Goal: Task Accomplishment & Management: Manage account settings

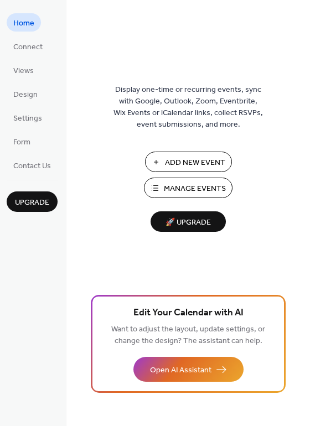
click at [185, 166] on span "Add New Event" at bounding box center [195, 163] width 60 height 12
click at [23, 97] on span "Design" at bounding box center [25, 95] width 24 height 12
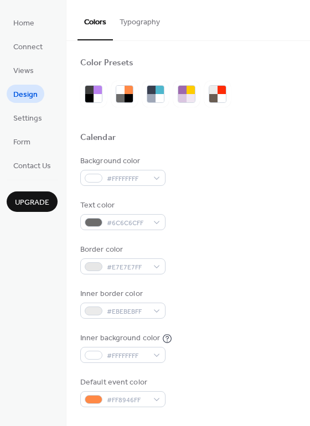
click at [150, 23] on button "Typography" at bounding box center [140, 19] width 54 height 39
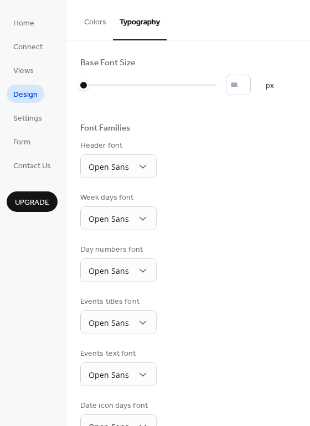
click at [90, 28] on button "Colors" at bounding box center [95, 19] width 35 height 39
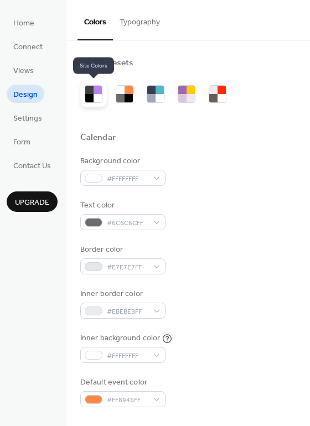
click at [83, 100] on div at bounding box center [93, 94] width 27 height 27
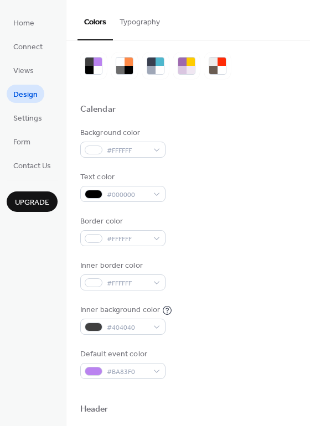
scroll to position [29, 0]
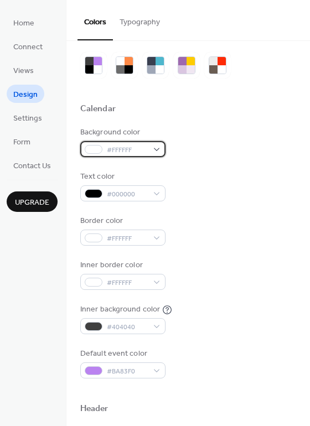
click at [144, 152] on span "#FFFFFF" at bounding box center [127, 151] width 41 height 12
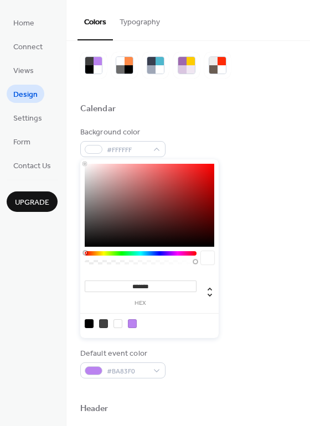
click at [107, 191] on div at bounding box center [150, 205] width 130 height 83
click at [100, 171] on div at bounding box center [150, 205] width 130 height 83
click at [104, 254] on div at bounding box center [141, 253] width 112 height 4
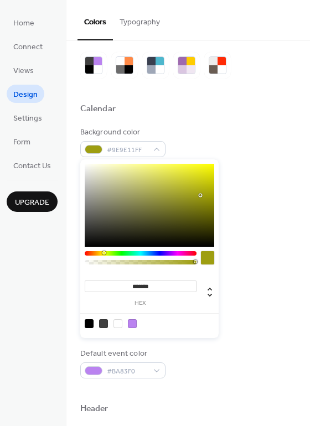
drag, startPoint x: 101, startPoint y: 171, endPoint x: 194, endPoint y: 196, distance: 96.2
click at [201, 196] on div at bounding box center [202, 197] width 2 height 2
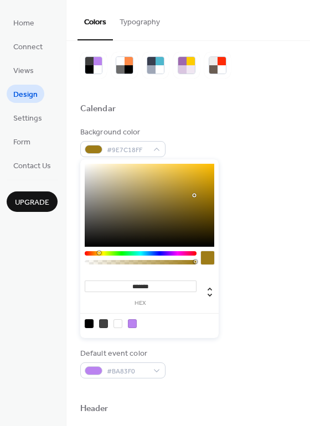
click at [99, 256] on div at bounding box center [141, 260] width 112 height 19
type input "*******"
drag, startPoint x: 192, startPoint y: 196, endPoint x: 208, endPoint y: 176, distance: 25.2
click at [208, 176] on div at bounding box center [150, 205] width 130 height 83
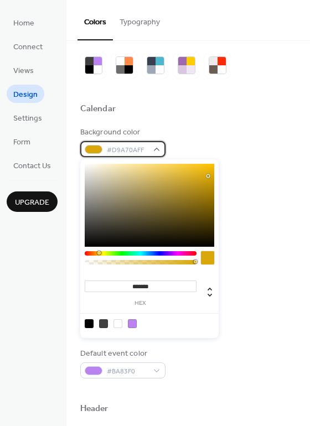
click at [161, 147] on div "#D9A70AFF" at bounding box center [122, 149] width 85 height 16
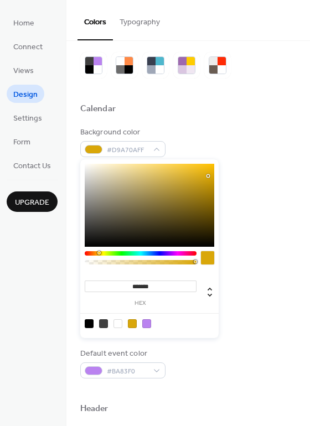
click at [230, 140] on div "Background color #D9A70AFF" at bounding box center [188, 142] width 216 height 30
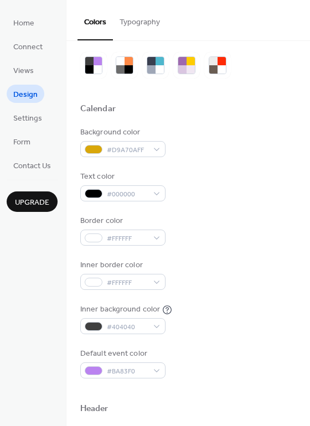
scroll to position [94, 0]
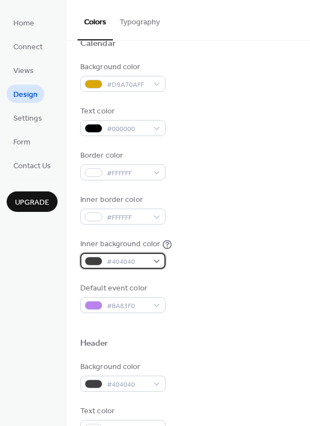
click at [147, 265] on span "#404040" at bounding box center [127, 262] width 41 height 12
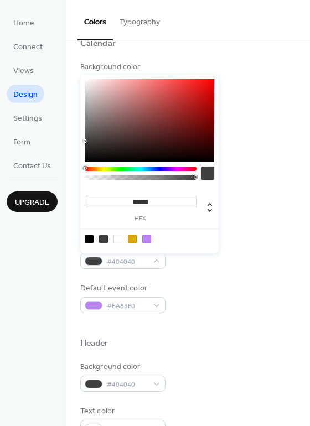
click at [120, 241] on div at bounding box center [118, 239] width 9 height 9
drag, startPoint x: 86, startPoint y: 78, endPoint x: 87, endPoint y: 85, distance: 7.3
click at [87, 85] on div "******* hex" at bounding box center [149, 164] width 138 height 179
type input "*******"
drag, startPoint x: 85, startPoint y: 79, endPoint x: 85, endPoint y: 89, distance: 10.0
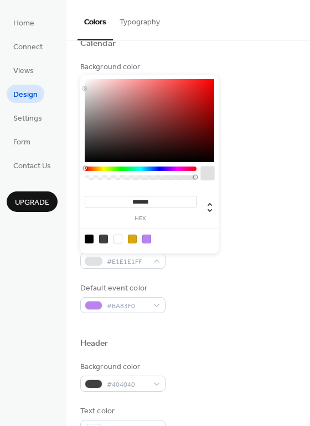
click at [85, 89] on div at bounding box center [85, 89] width 2 height 2
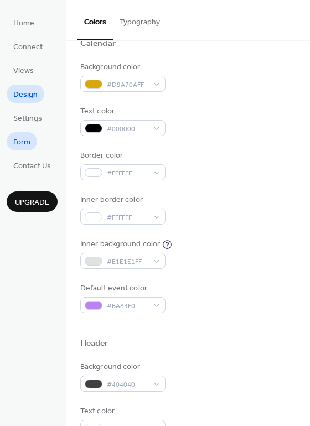
click at [20, 141] on span "Form" at bounding box center [21, 143] width 17 height 12
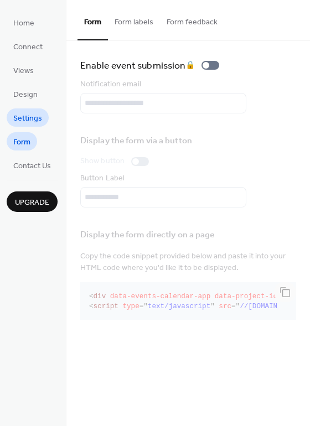
click at [28, 117] on span "Settings" at bounding box center [27, 119] width 29 height 12
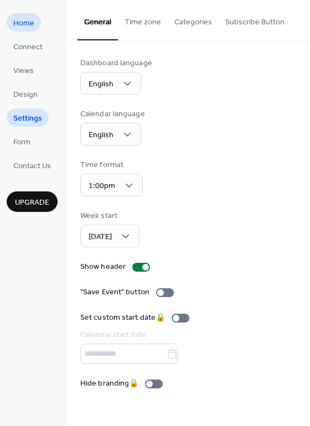
click at [27, 23] on span "Home" at bounding box center [23, 24] width 21 height 12
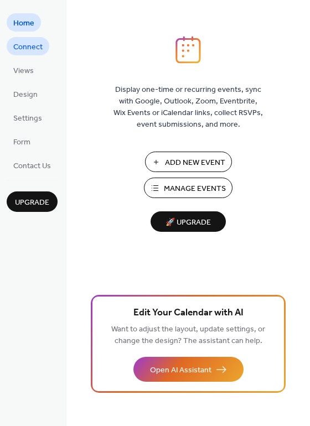
click at [29, 49] on span "Connect" at bounding box center [27, 48] width 29 height 12
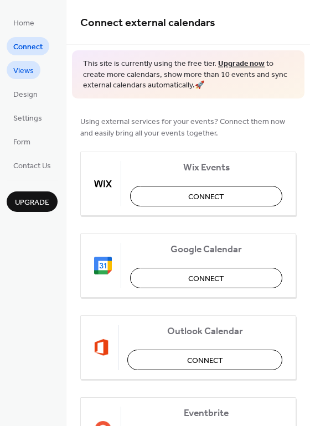
click at [35, 74] on link "Views" at bounding box center [24, 70] width 34 height 18
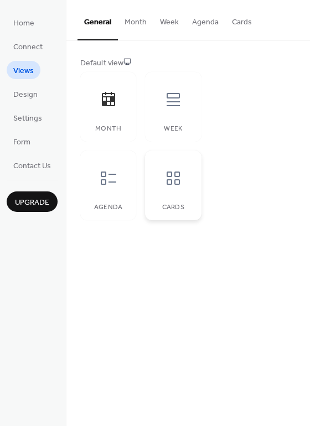
click at [170, 190] on div at bounding box center [173, 178] width 33 height 33
click at [237, 25] on button "Cards" at bounding box center [241, 19] width 33 height 39
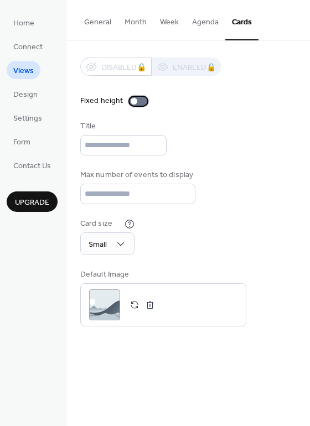
click at [133, 102] on div at bounding box center [134, 101] width 7 height 7
click at [145, 102] on div at bounding box center [139, 101] width 18 height 9
click at [204, 25] on button "Agenda" at bounding box center [206, 19] width 40 height 39
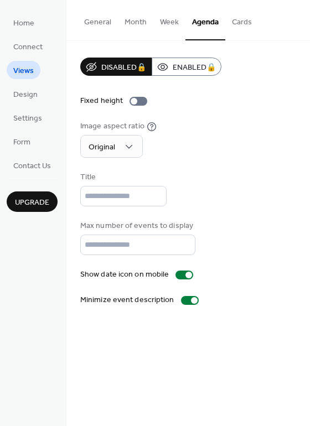
click at [237, 28] on button "Cards" at bounding box center [241, 19] width 33 height 39
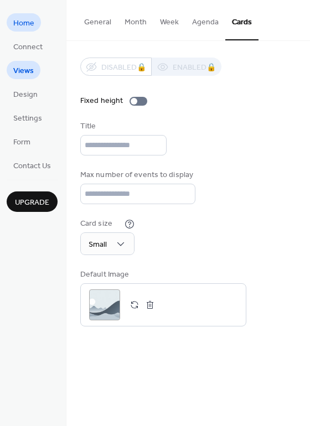
click at [30, 22] on span "Home" at bounding box center [23, 24] width 21 height 12
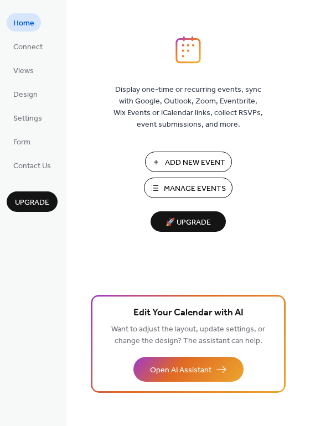
click at [166, 191] on span "Manage Events" at bounding box center [195, 189] width 62 height 12
click at [32, 75] on span "Views" at bounding box center [23, 71] width 20 height 12
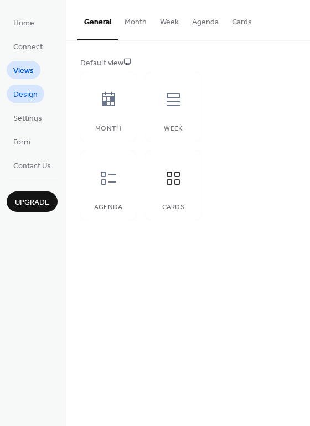
click at [29, 101] on span "Design" at bounding box center [25, 95] width 24 height 12
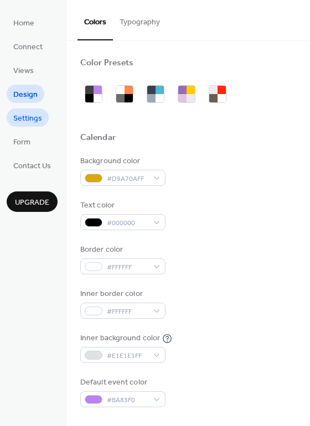
click at [22, 113] on span "Settings" at bounding box center [27, 119] width 29 height 12
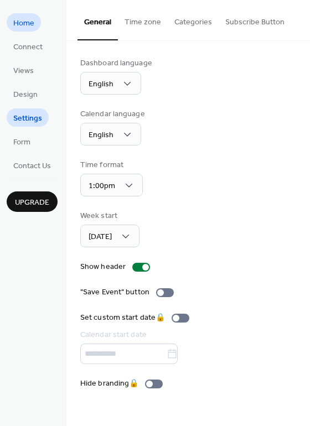
click at [38, 24] on link "Home" at bounding box center [24, 22] width 34 height 18
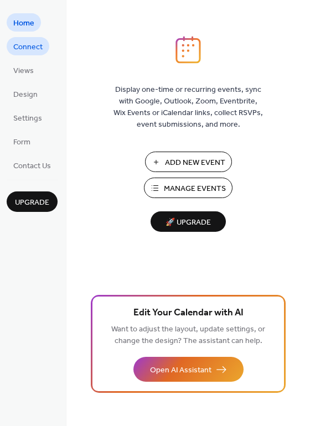
click at [34, 49] on span "Connect" at bounding box center [27, 48] width 29 height 12
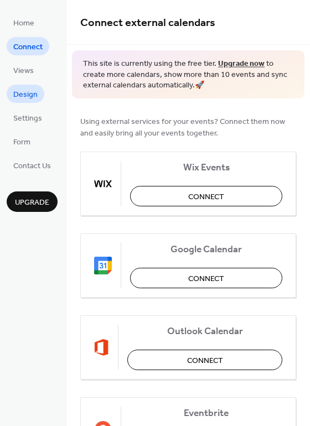
click at [28, 98] on span "Design" at bounding box center [25, 95] width 24 height 12
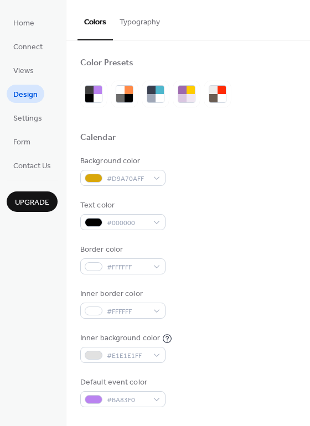
click at [133, 28] on button "Typography" at bounding box center [140, 19] width 54 height 39
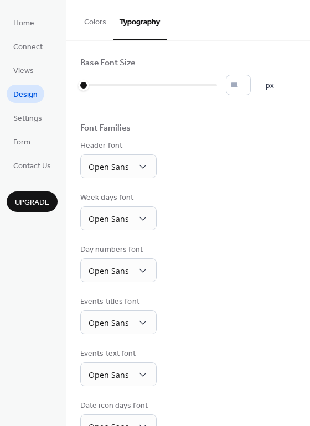
click at [93, 27] on button "Colors" at bounding box center [95, 19] width 35 height 39
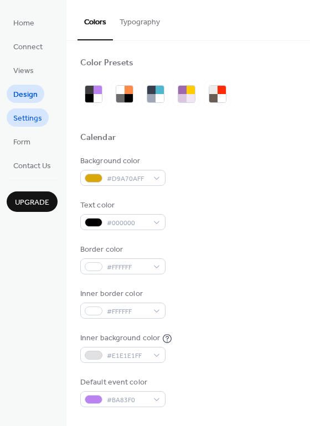
click at [36, 119] on span "Settings" at bounding box center [27, 119] width 29 height 12
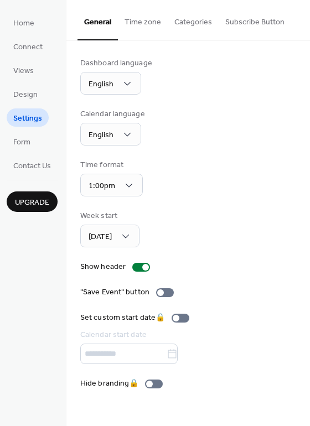
click at [199, 32] on button "Categories" at bounding box center [193, 19] width 51 height 39
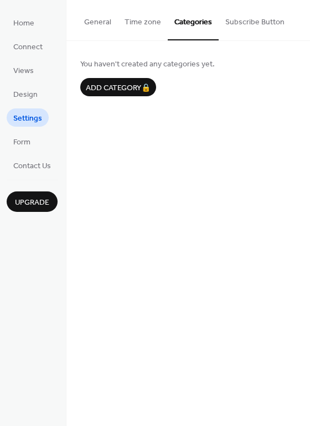
click at [246, 19] on button "Subscribe Button" at bounding box center [255, 19] width 73 height 39
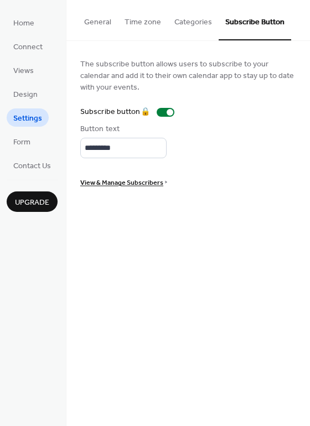
click at [90, 20] on button "General" at bounding box center [98, 19] width 40 height 39
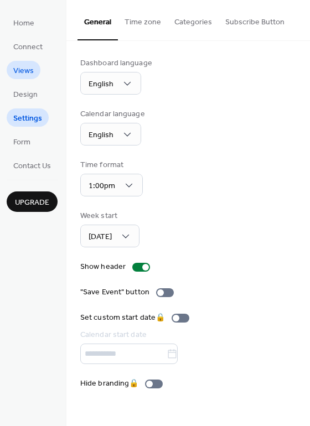
click at [26, 65] on span "Views" at bounding box center [23, 71] width 20 height 12
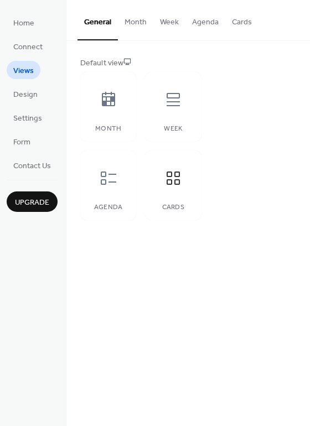
click at [234, 21] on button "Cards" at bounding box center [241, 19] width 33 height 39
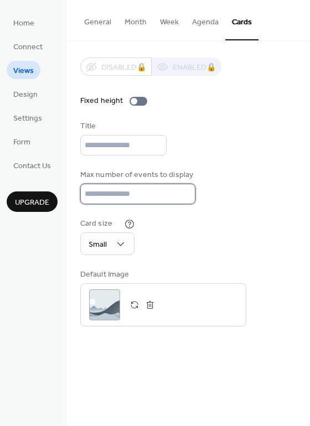
click at [120, 197] on input "**" at bounding box center [137, 194] width 115 height 20
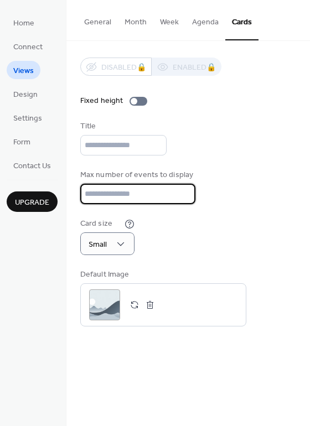
type input "**"
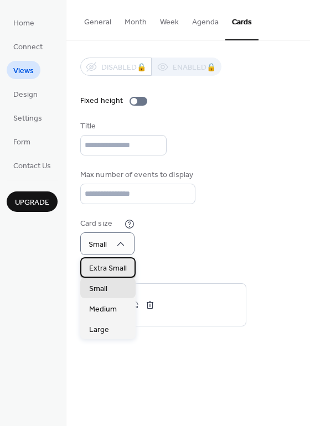
click at [120, 274] on span "Extra Small" at bounding box center [108, 269] width 38 height 12
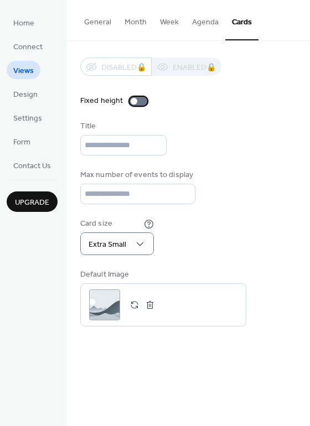
click at [134, 101] on div at bounding box center [134, 101] width 7 height 7
click at [200, 26] on button "Agenda" at bounding box center [206, 19] width 40 height 39
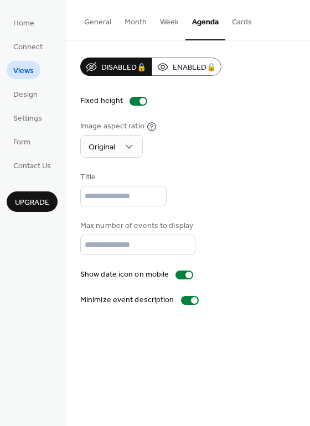
click at [235, 28] on button "Cards" at bounding box center [241, 19] width 33 height 39
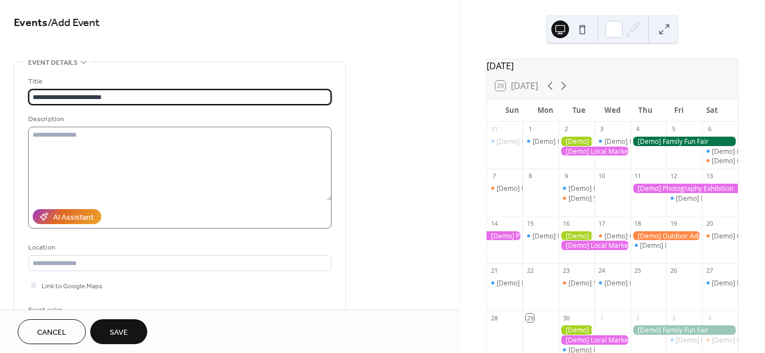
type input "**********"
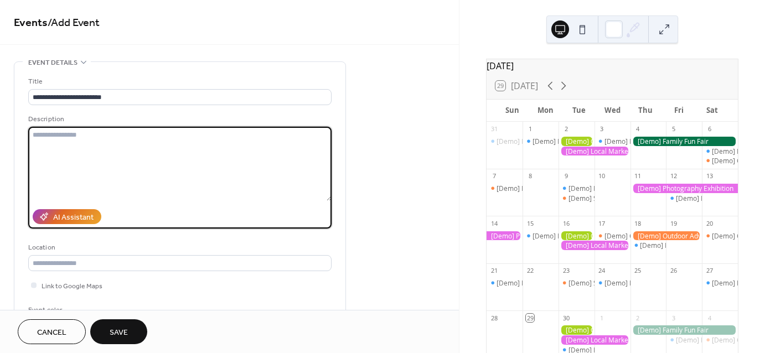
click at [183, 144] on textarea at bounding box center [180, 164] width 304 height 74
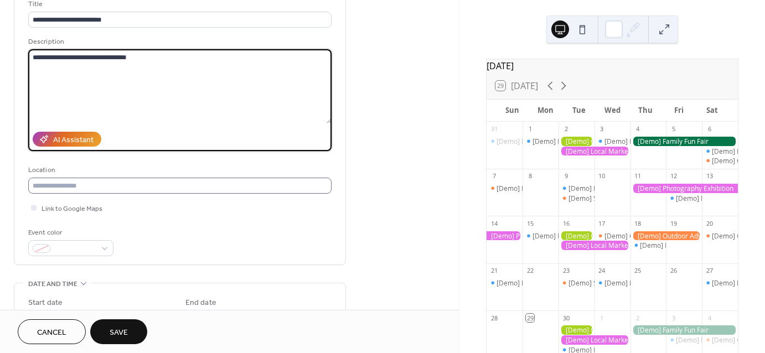
type textarea "**********"
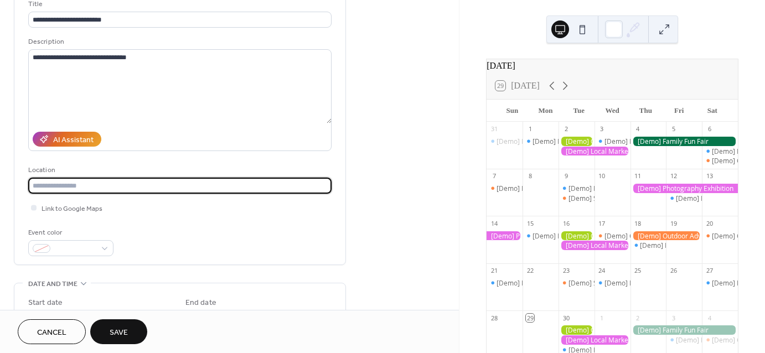
click at [141, 181] on input "text" at bounding box center [180, 186] width 304 height 16
type input "**********"
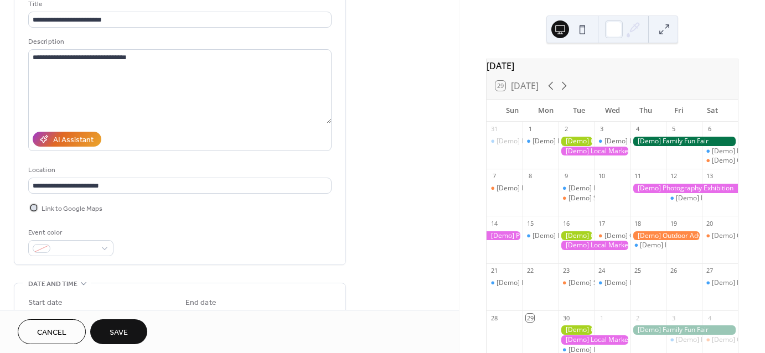
click at [30, 208] on div at bounding box center [33, 207] width 11 height 11
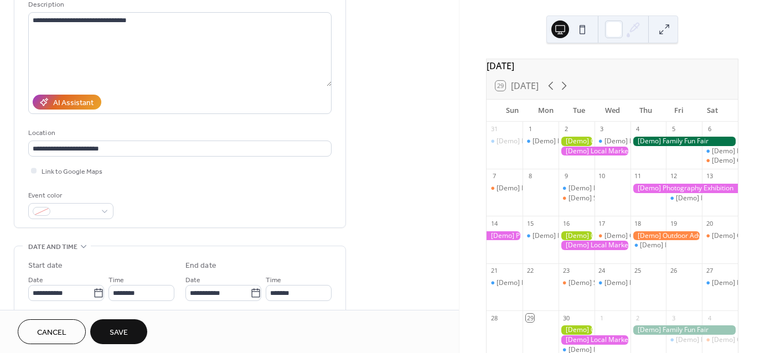
click at [116, 217] on div "Event color" at bounding box center [180, 204] width 304 height 29
click at [99, 213] on div at bounding box center [70, 211] width 85 height 16
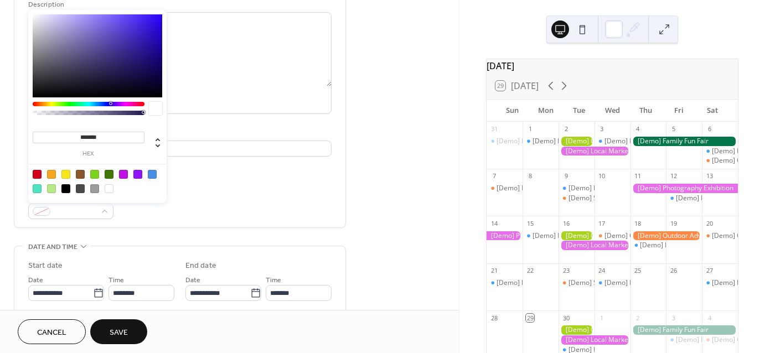
click at [153, 176] on div at bounding box center [152, 174] width 9 height 9
type input "*******"
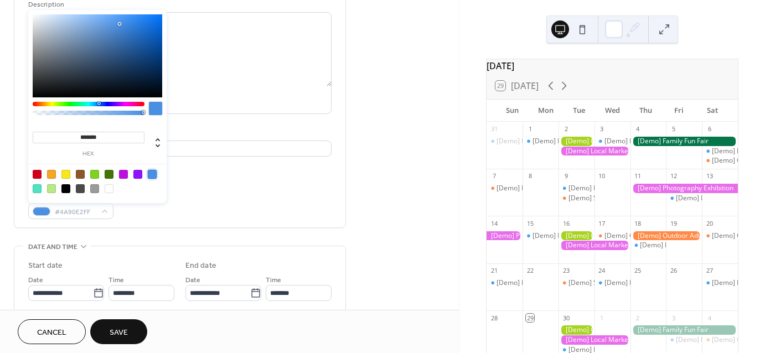
click at [244, 207] on div "Event color #4A90E2FF" at bounding box center [180, 204] width 304 height 29
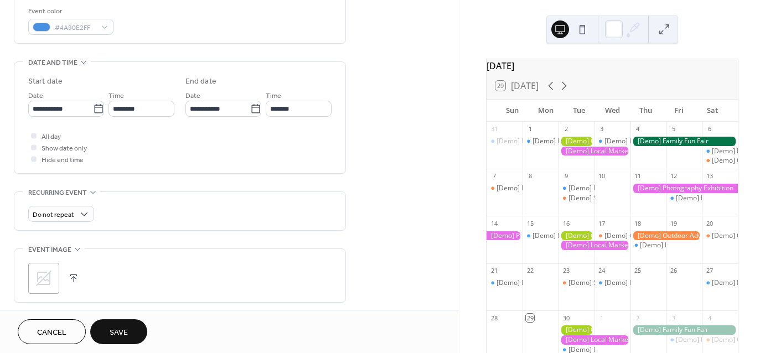
scroll to position [331, 0]
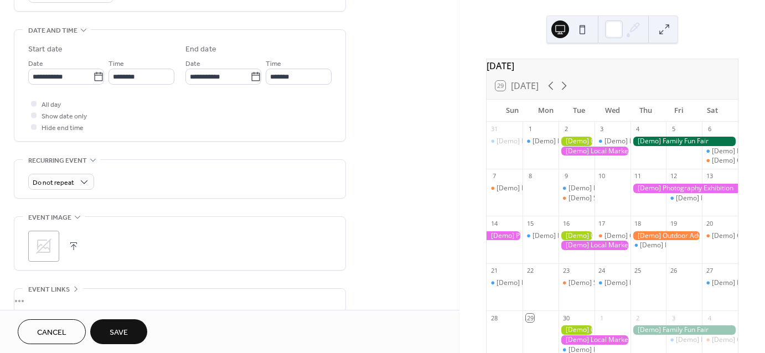
click at [41, 243] on icon at bounding box center [44, 247] width 18 height 18
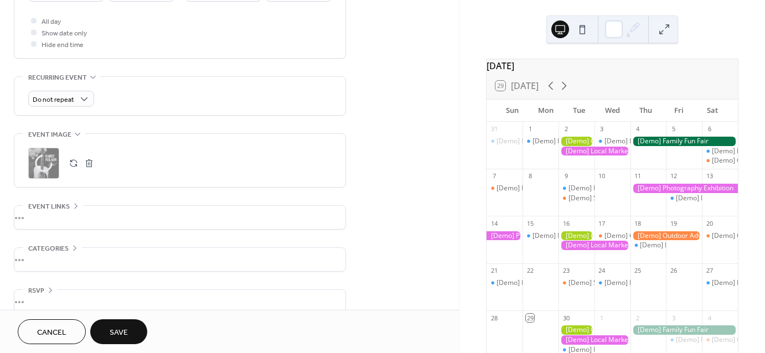
scroll to position [428, 0]
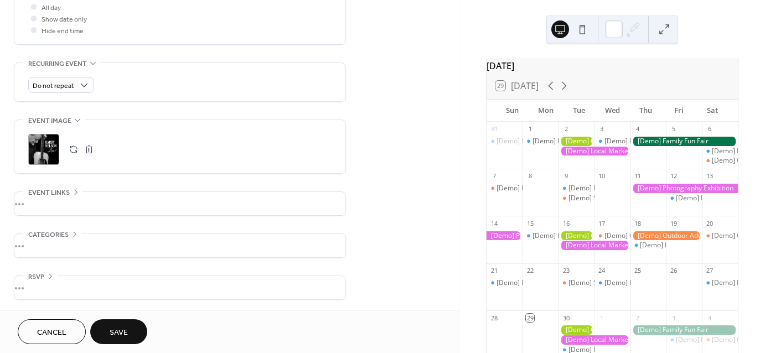
click at [71, 235] on div "•••" at bounding box center [179, 245] width 331 height 23
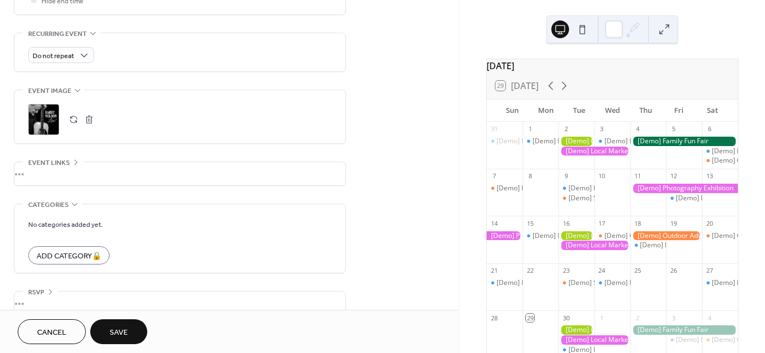
scroll to position [474, 0]
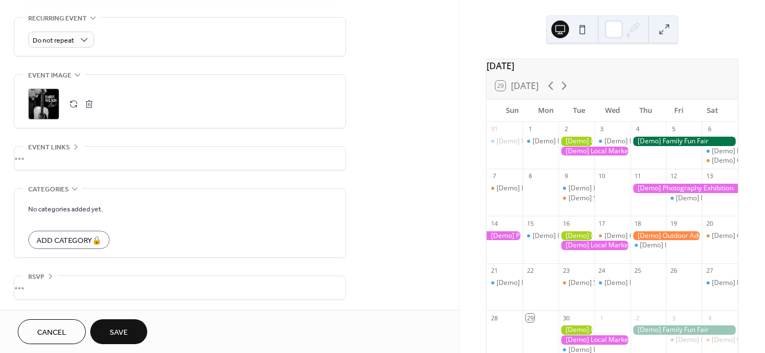
click at [110, 161] on div "•••" at bounding box center [179, 158] width 331 height 23
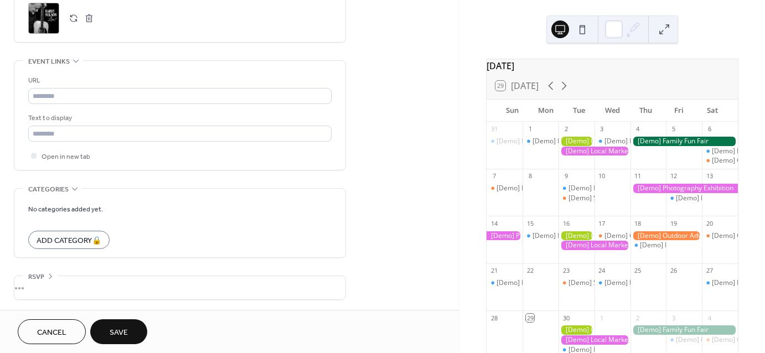
click at [55, 284] on div "•••" at bounding box center [179, 287] width 331 height 23
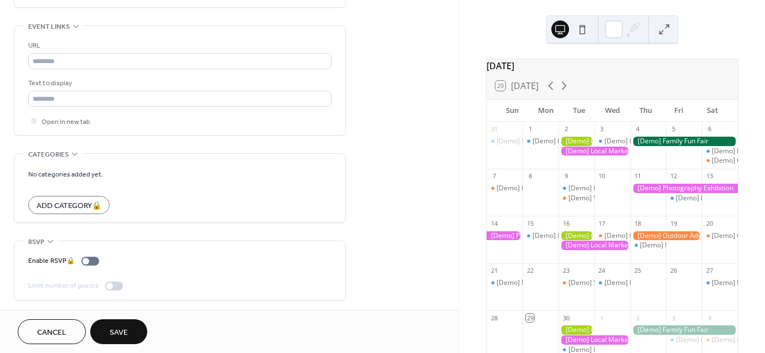
click at [51, 237] on icon at bounding box center [50, 241] width 9 height 9
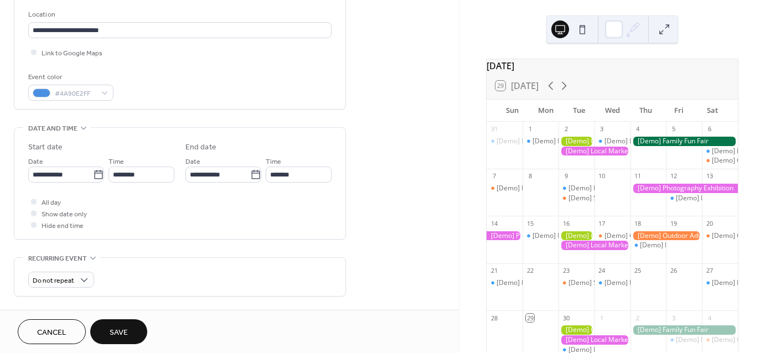
scroll to position [233, 0]
click at [76, 170] on input "**********" at bounding box center [60, 175] width 65 height 16
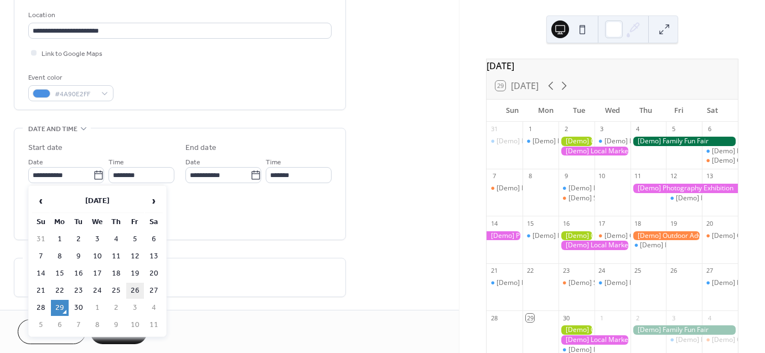
click at [137, 289] on td "26" at bounding box center [135, 291] width 18 height 16
type input "**********"
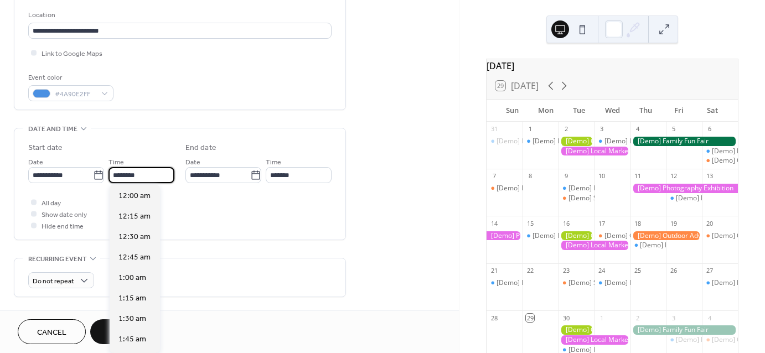
scroll to position [984, 0]
click at [133, 177] on input "********" at bounding box center [142, 175] width 66 height 16
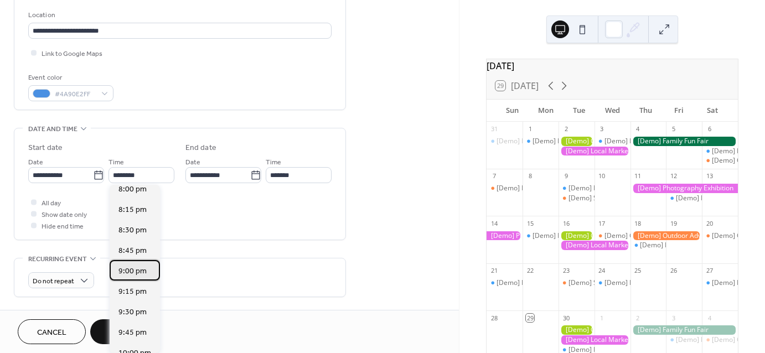
click at [136, 271] on span "9:00 pm" at bounding box center [133, 272] width 28 height 12
type input "*******"
type input "********"
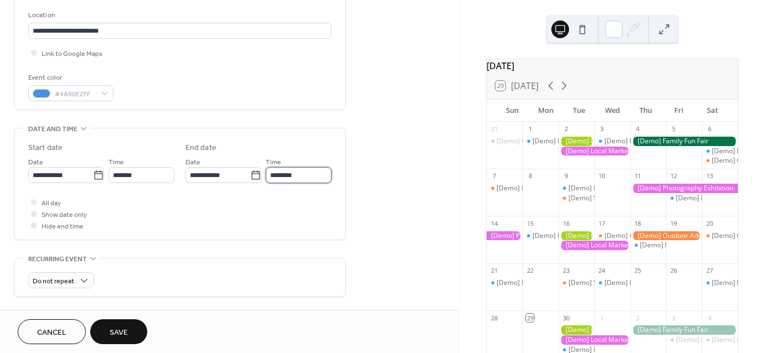
click at [292, 176] on input "********" at bounding box center [299, 175] width 66 height 16
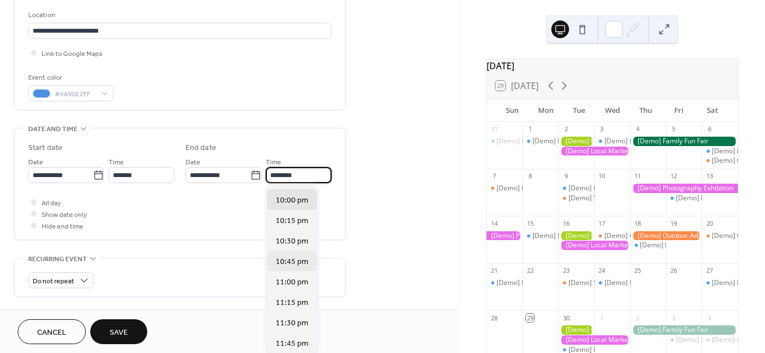
scroll to position [0, 0]
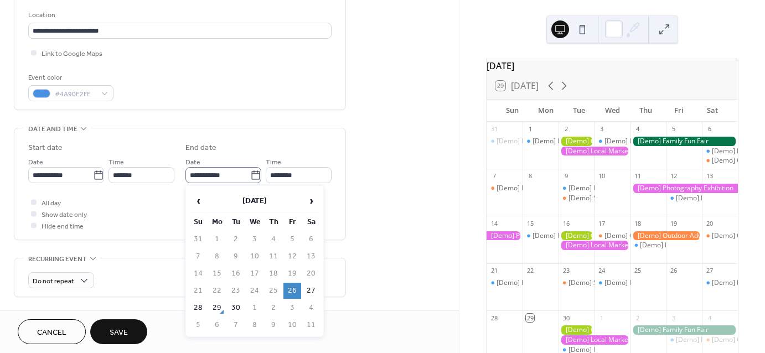
click at [250, 177] on icon at bounding box center [255, 175] width 11 height 11
click at [249, 177] on input "**********" at bounding box center [218, 175] width 65 height 16
click at [307, 287] on td "27" at bounding box center [311, 291] width 18 height 16
type input "**********"
click at [291, 178] on input "********" at bounding box center [299, 175] width 66 height 16
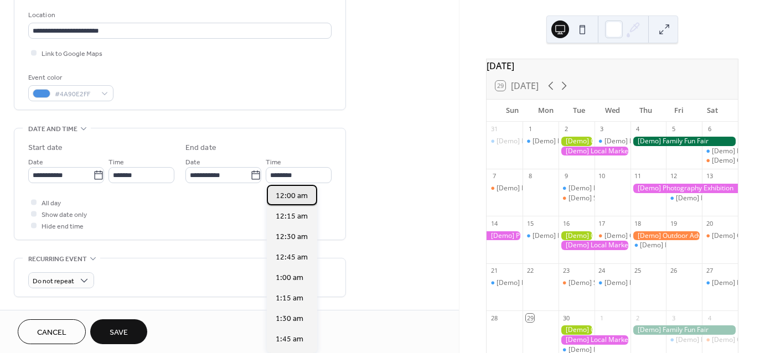
click at [296, 189] on div "12:00 am" at bounding box center [292, 195] width 50 height 20
type input "********"
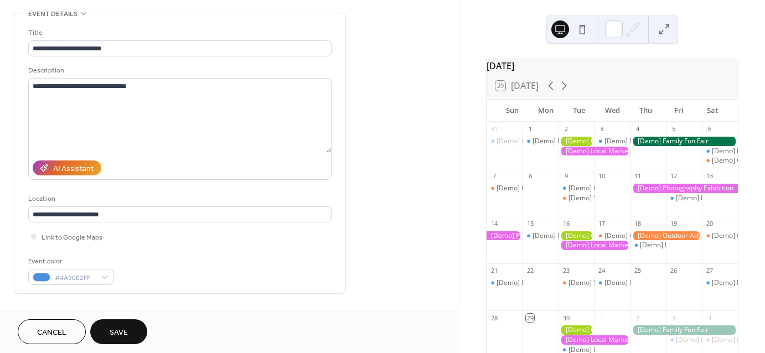
scroll to position [50, 0]
click at [583, 37] on button at bounding box center [583, 29] width 18 height 18
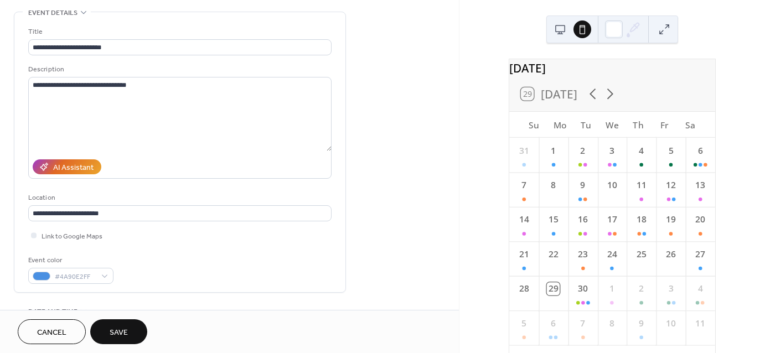
click at [564, 33] on button at bounding box center [561, 29] width 18 height 18
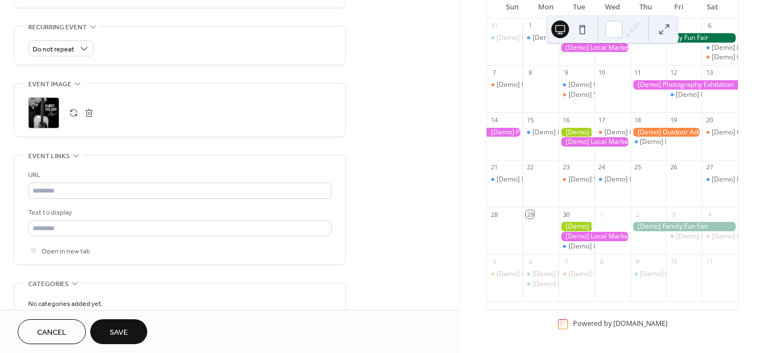
scroll to position [559, 0]
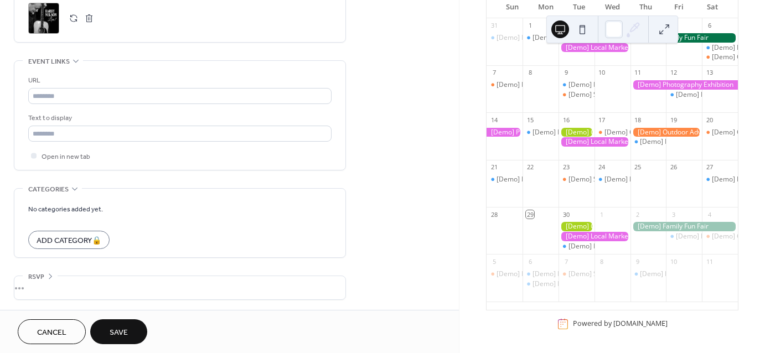
click at [119, 327] on span "Save" at bounding box center [119, 333] width 18 height 12
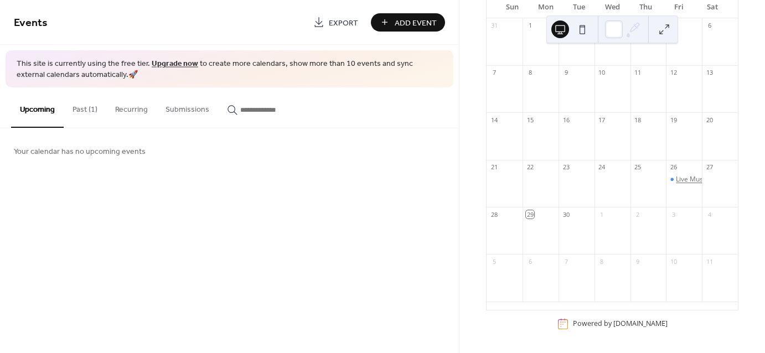
click at [684, 180] on div "Live Music - [PERSON_NAME]" at bounding box center [721, 179] width 90 height 9
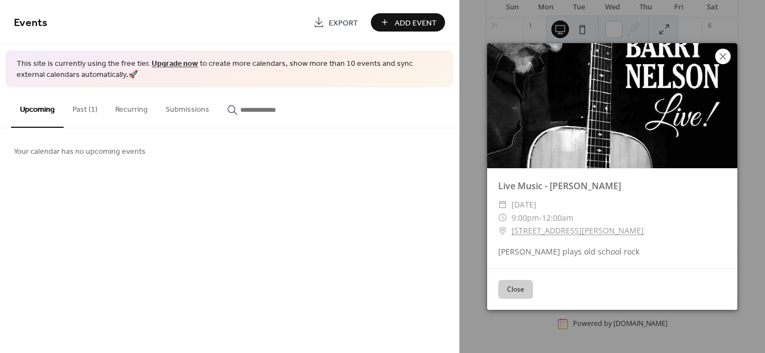
click at [721, 58] on icon at bounding box center [723, 56] width 13 height 13
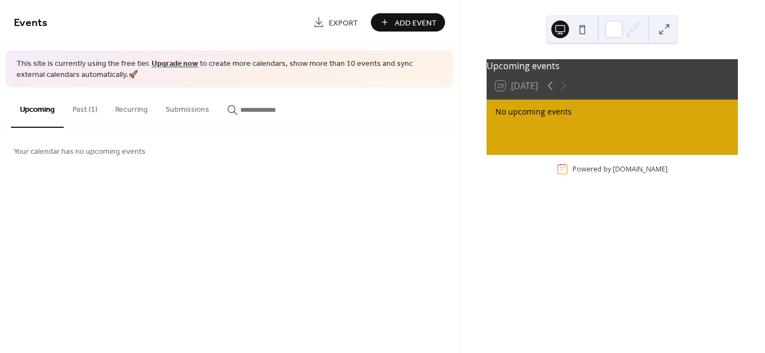
click at [580, 32] on button at bounding box center [583, 29] width 18 height 18
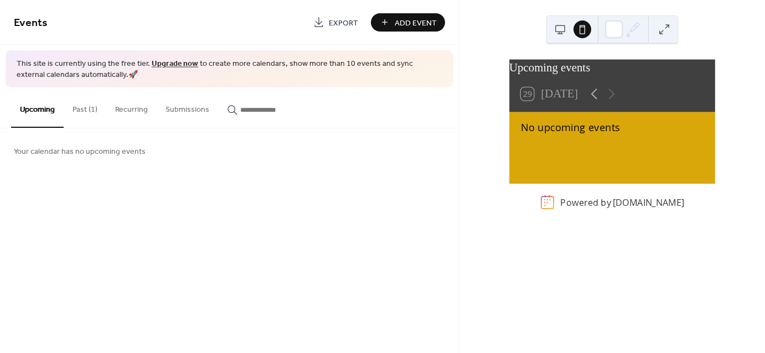
click at [562, 32] on button at bounding box center [561, 29] width 18 height 18
